Goal: Information Seeking & Learning: Check status

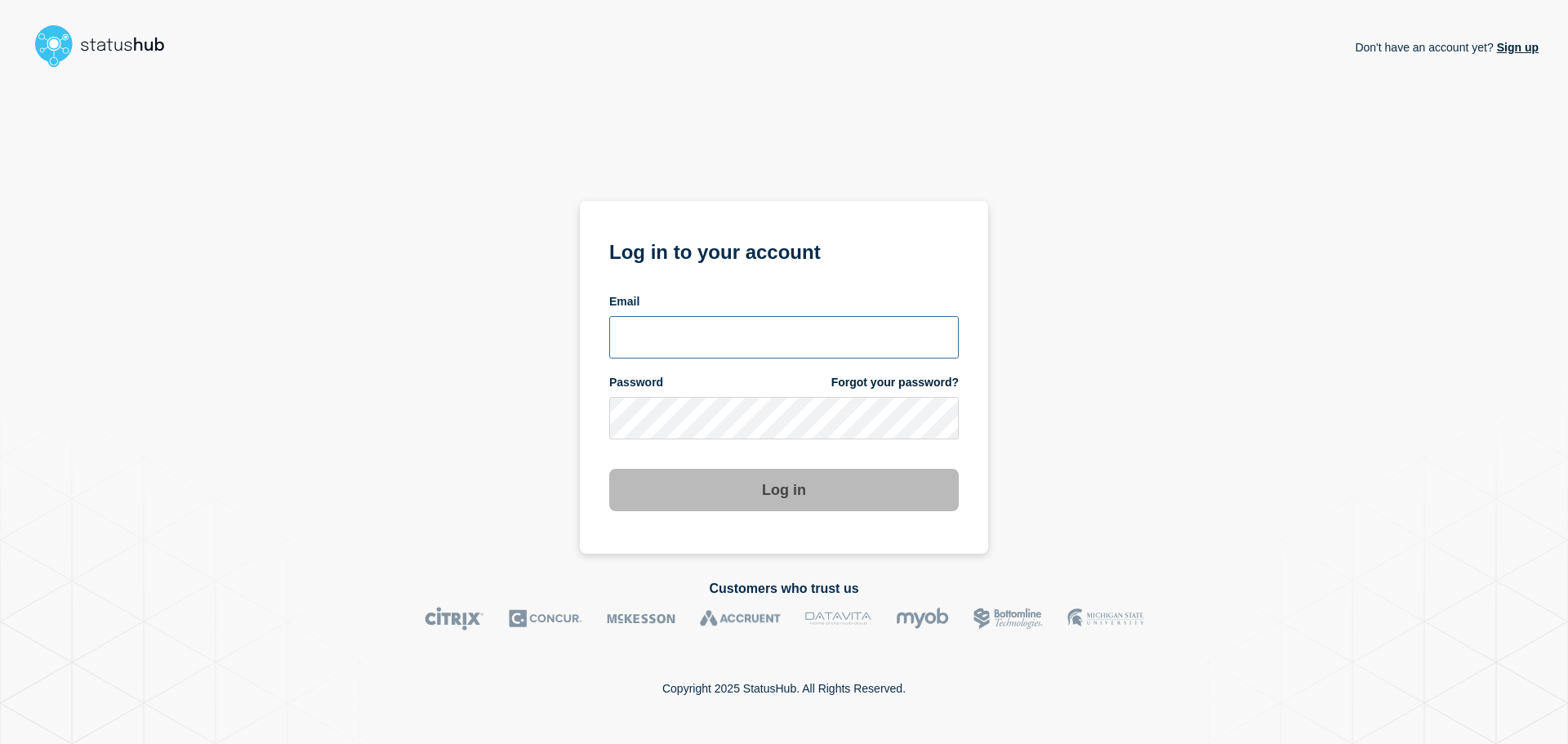
type input "[EMAIL_ADDRESS][DOMAIN_NAME]"
click at [768, 488] on button "Log in" at bounding box center [784, 490] width 350 height 42
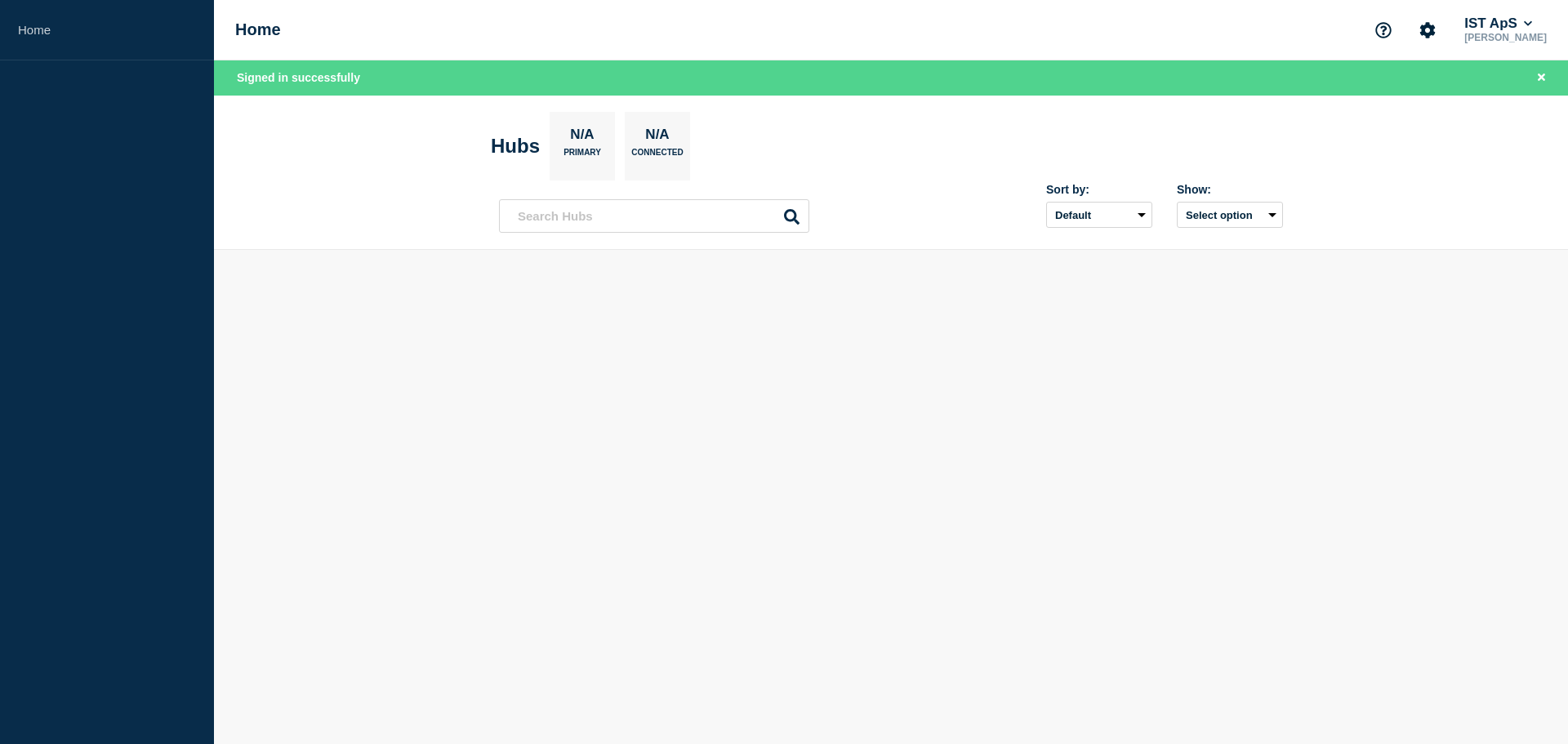
click at [767, 492] on body "Home Home IST ApS [PERSON_NAME] Signed in successfully Hubs N/A Primary N/A Con…" at bounding box center [784, 372] width 1568 height 744
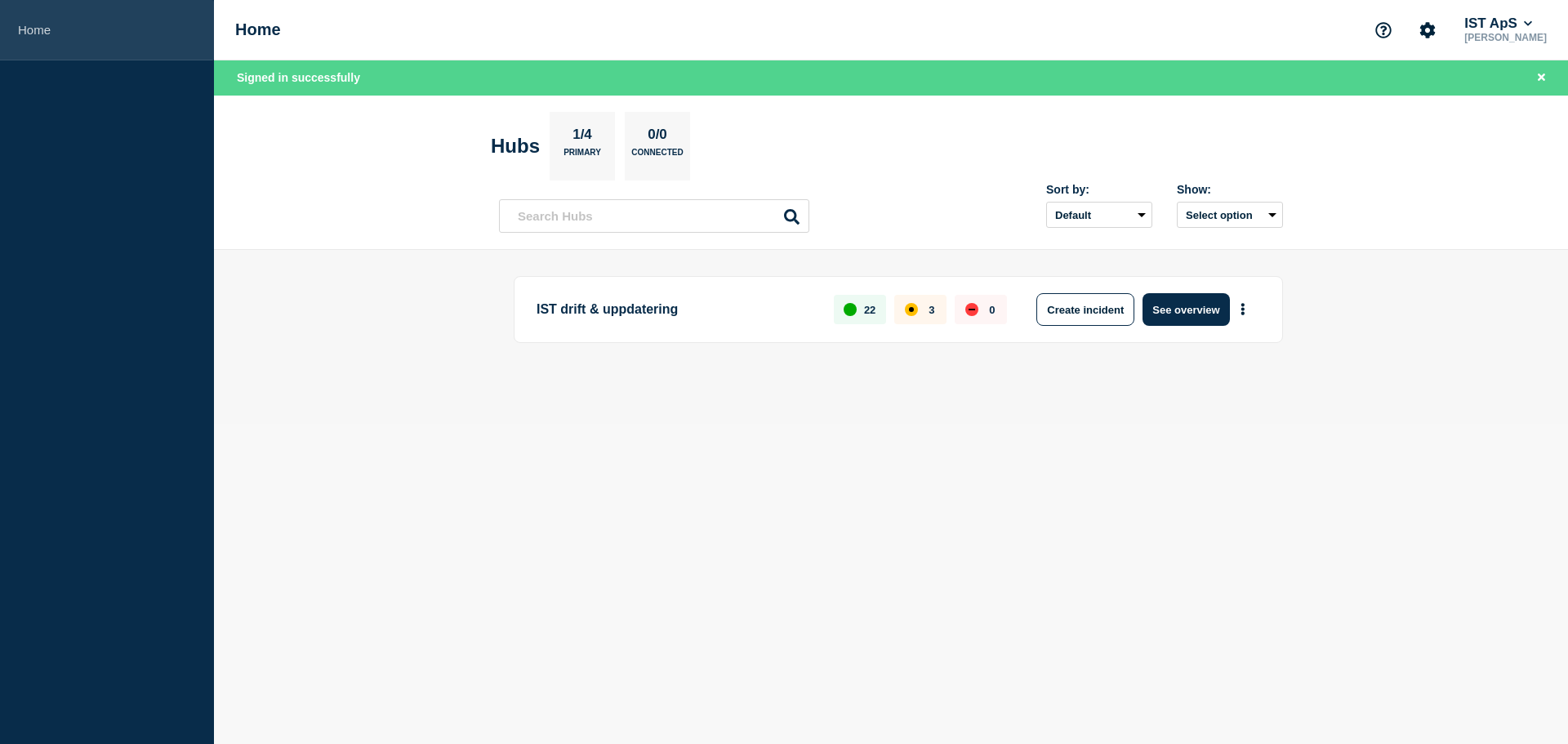
click at [33, 36] on link "Home" at bounding box center [107, 30] width 214 height 60
click at [909, 312] on div "affected" at bounding box center [911, 309] width 13 height 13
click at [1159, 312] on button "See overview" at bounding box center [1185, 309] width 86 height 33
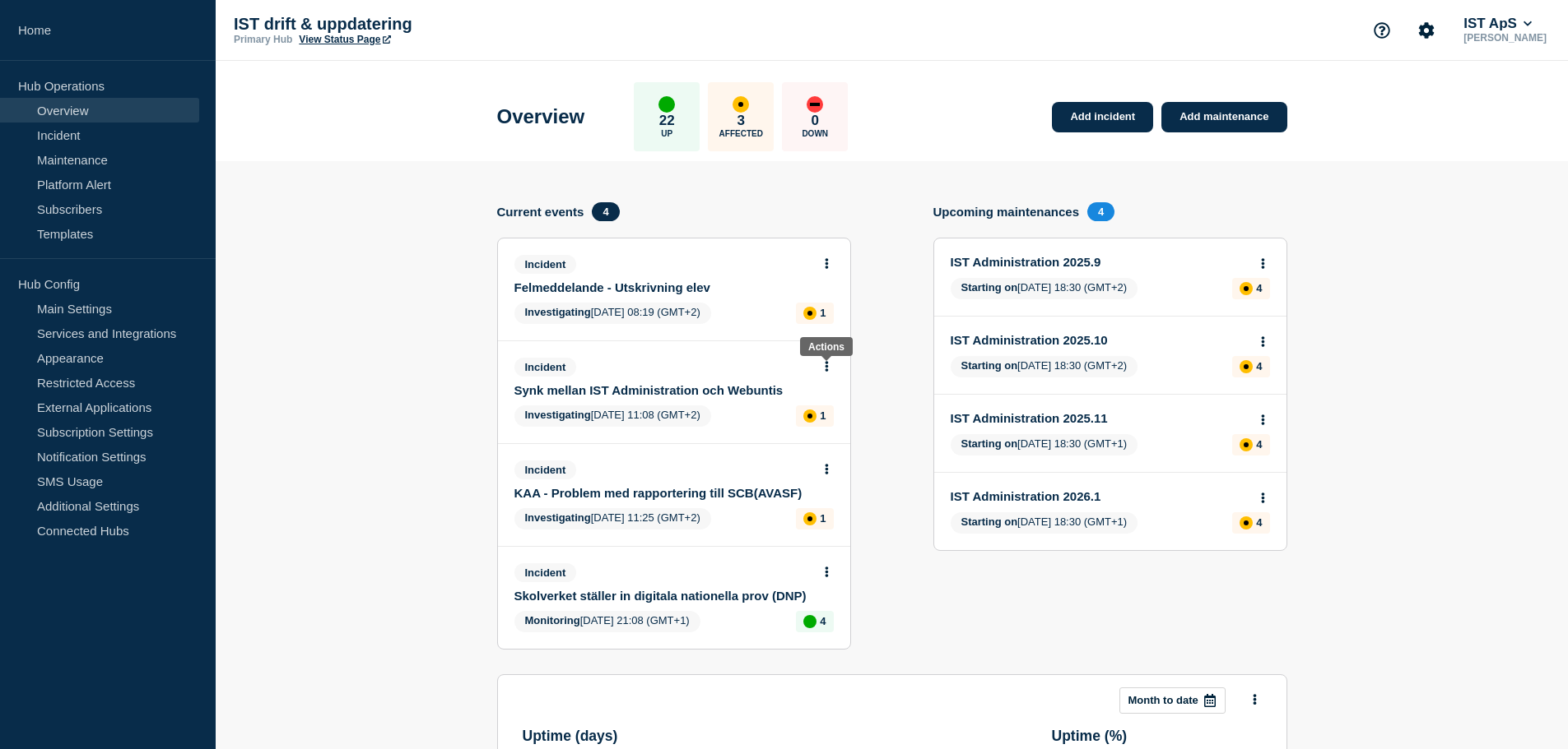
click at [829, 366] on button at bounding box center [826, 366] width 14 height 14
click at [807, 409] on link "View incident" at bounding box center [820, 406] width 67 height 13
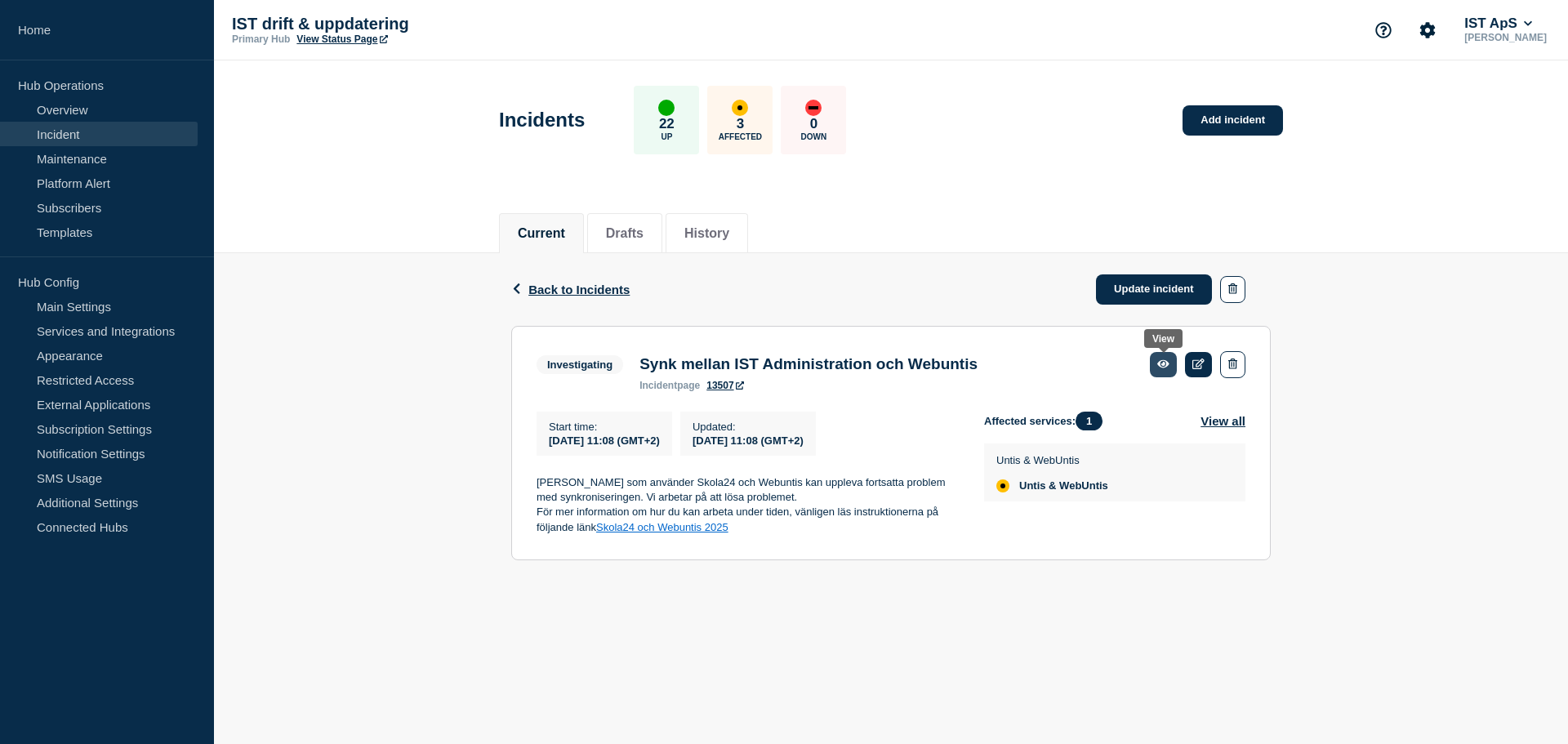
click at [1159, 364] on icon at bounding box center [1163, 364] width 12 height 8
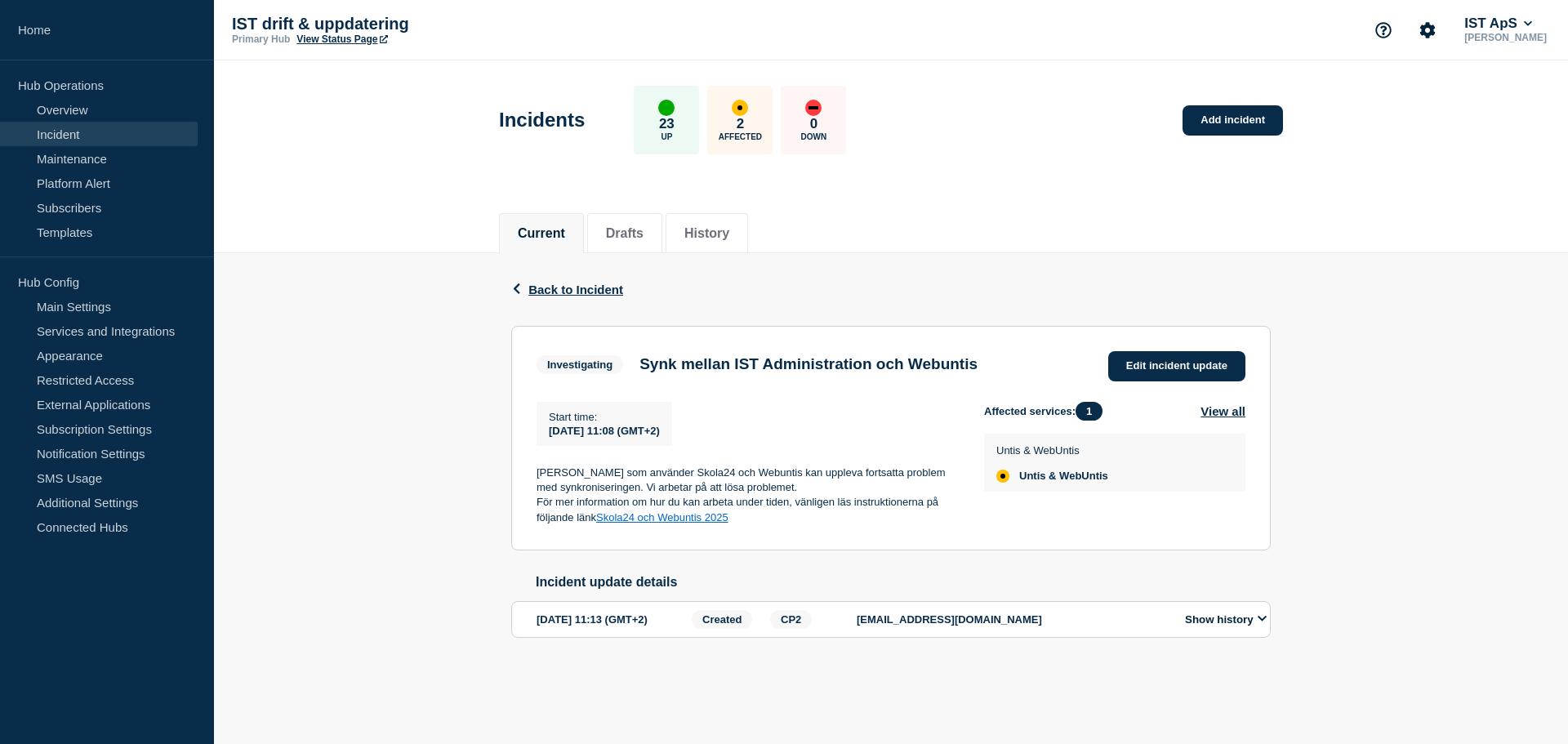
click at [1261, 622] on icon at bounding box center [1262, 619] width 9 height 6
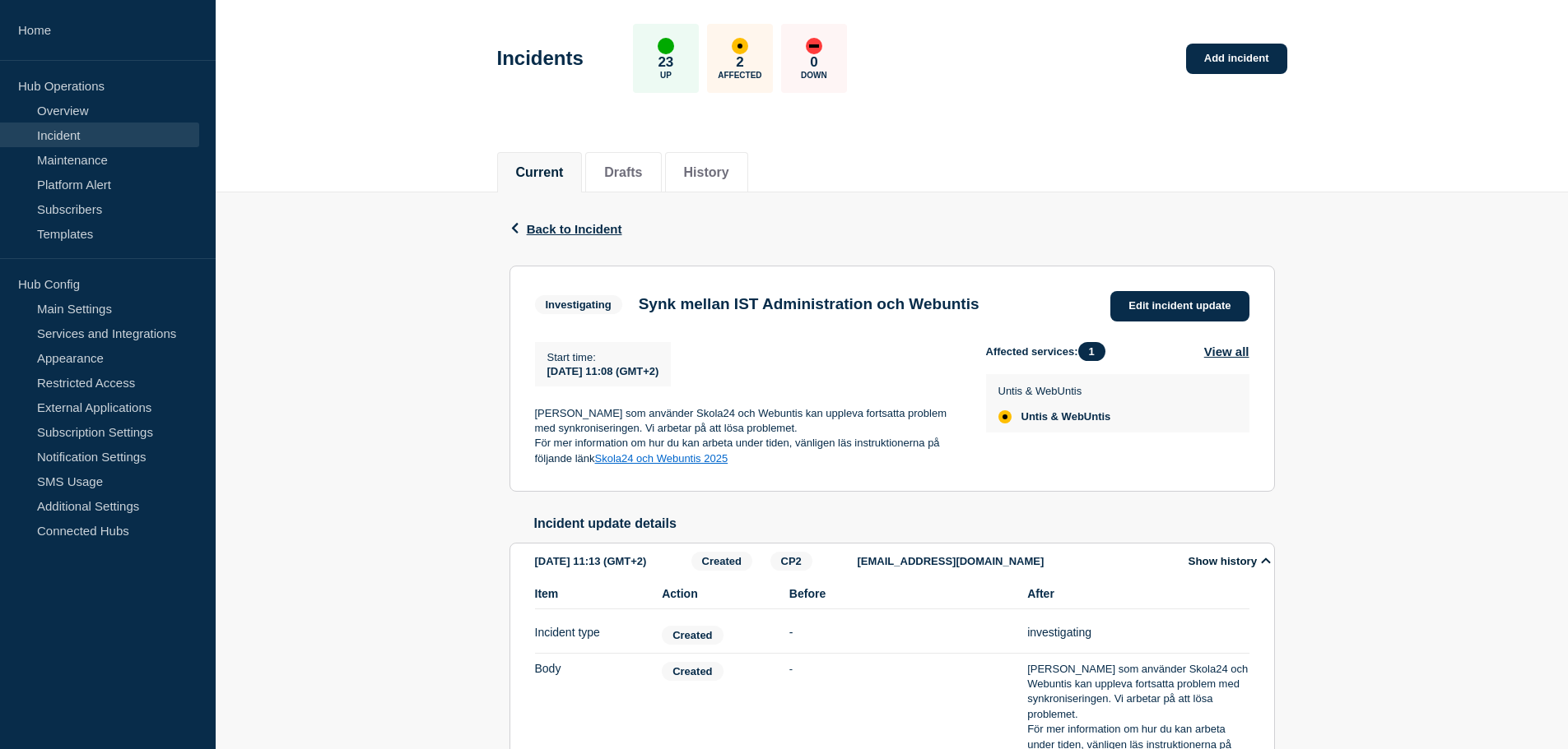
scroll to position [165, 0]
